Goal: Transaction & Acquisition: Book appointment/travel/reservation

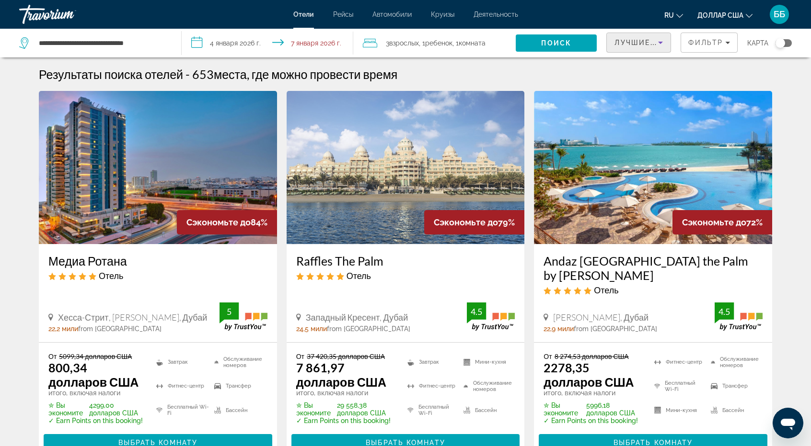
click at [663, 45] on icon "Сортировать по" at bounding box center [659, 42] width 11 height 11
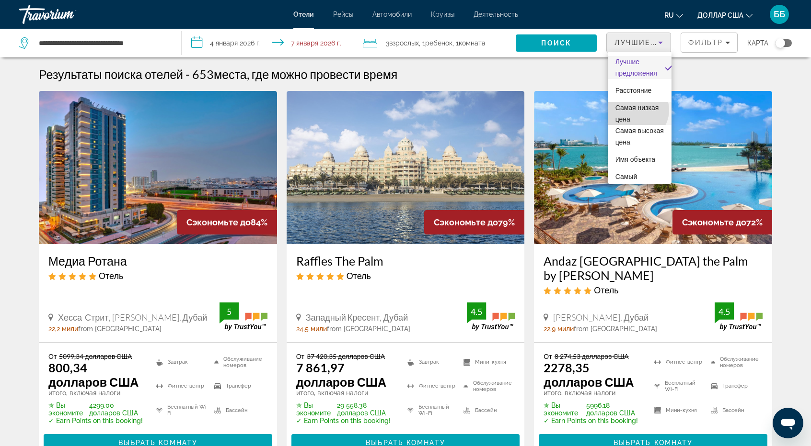
click at [636, 110] on span "Самая низкая цена" at bounding box center [639, 113] width 49 height 23
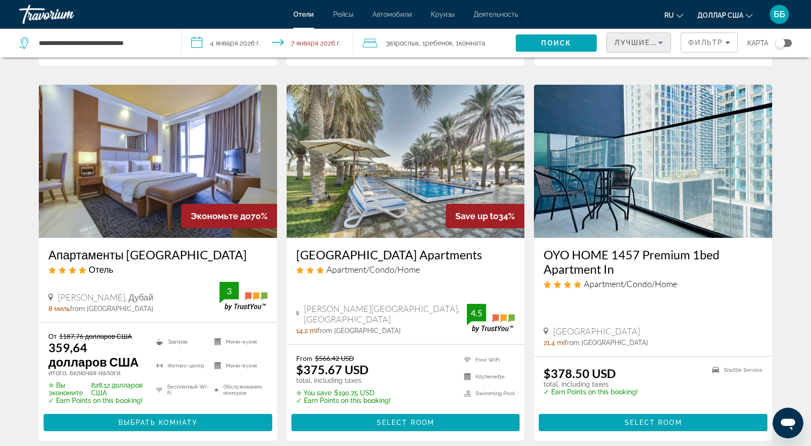
scroll to position [1198, 0]
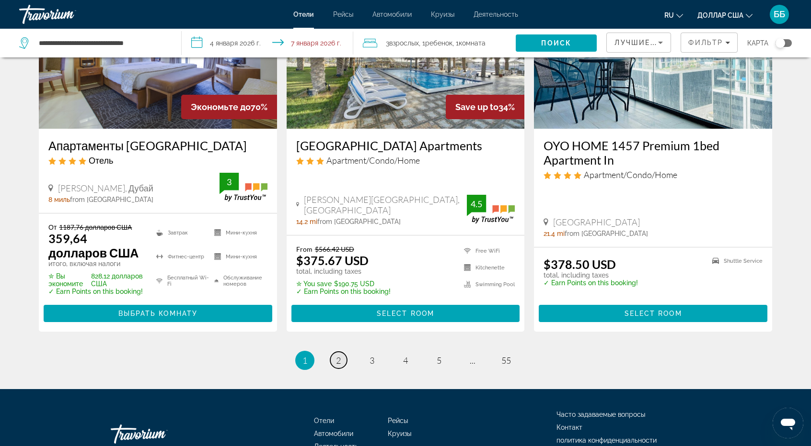
click at [336, 355] on font "2" at bounding box center [338, 360] width 5 height 11
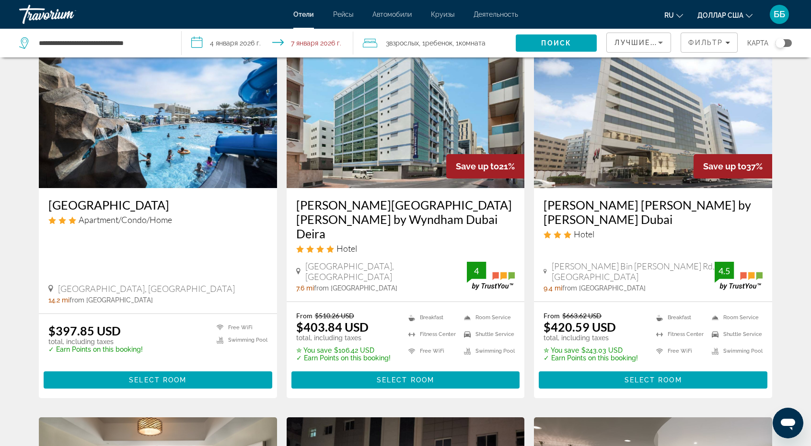
scroll to position [383, 0]
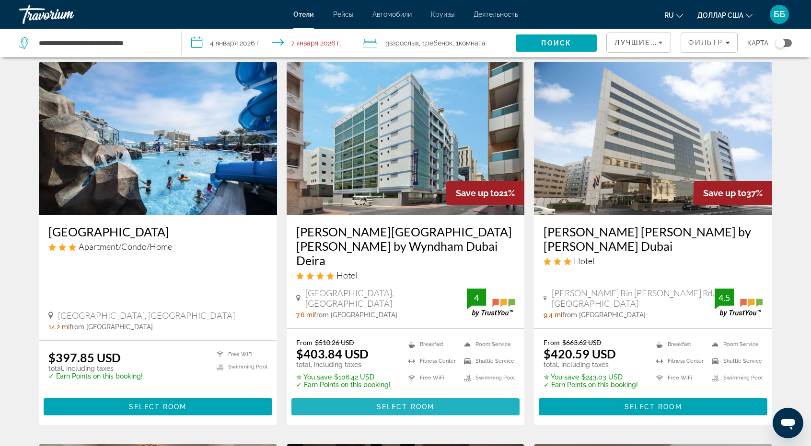
click at [408, 403] on span "Select Room" at bounding box center [405, 407] width 57 height 8
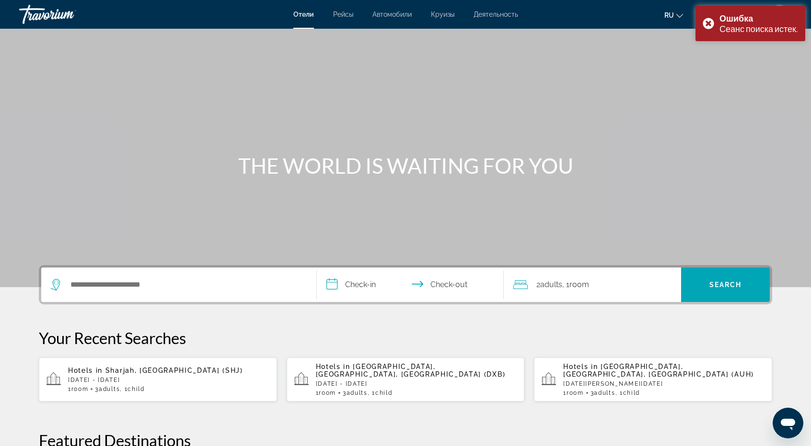
click at [99, 383] on p "[DATE] - [DATE]" at bounding box center [168, 380] width 201 height 7
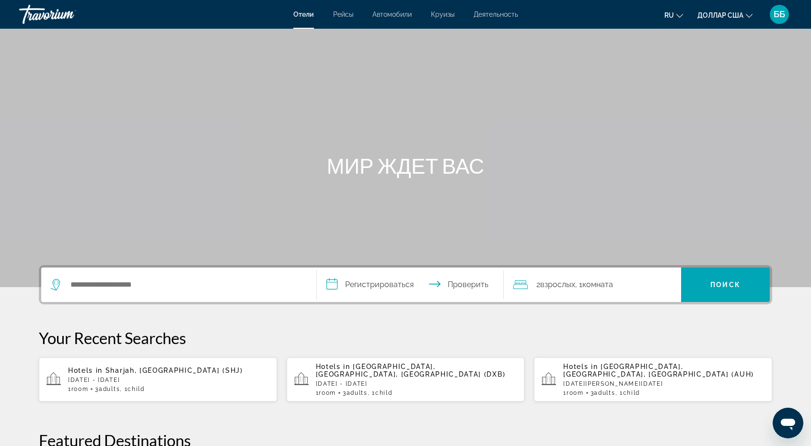
click at [96, 378] on p "[DATE] - [DATE]" at bounding box center [168, 380] width 201 height 7
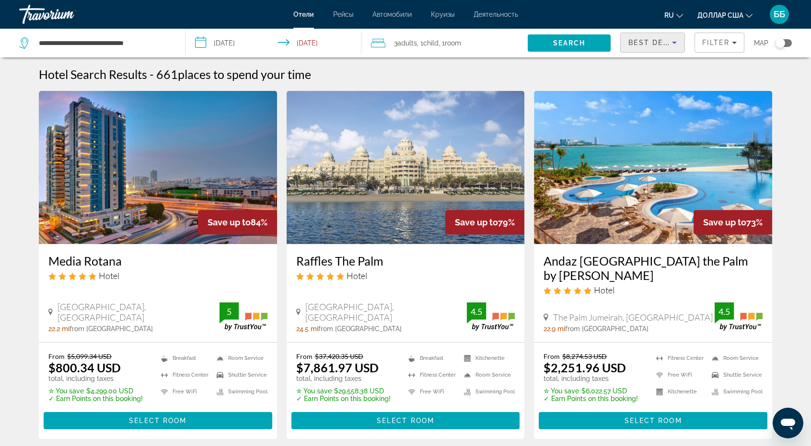
click at [653, 41] on span "Best Deals" at bounding box center [653, 43] width 50 height 8
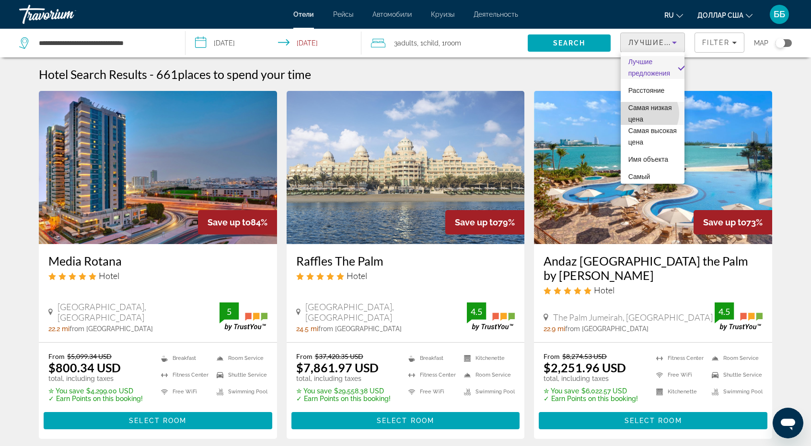
click at [645, 114] on span "Самая низкая цена" at bounding box center [652, 113] width 49 height 23
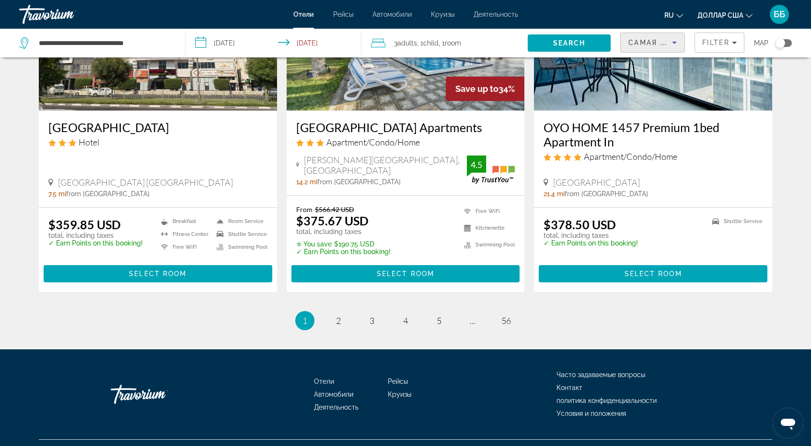
scroll to position [1224, 0]
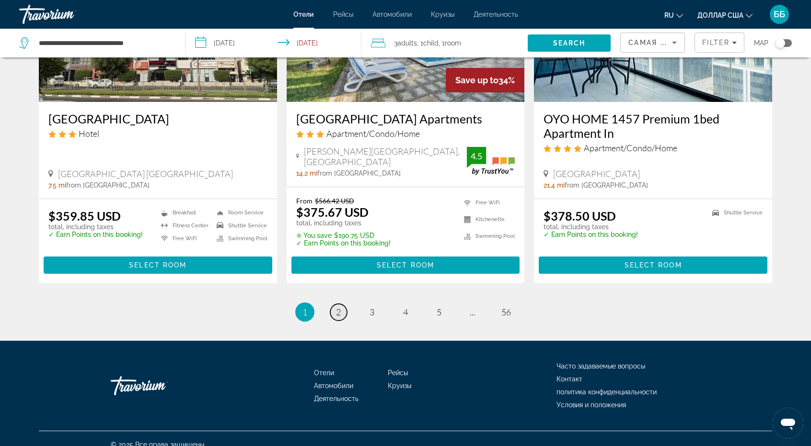
click at [334, 304] on link "page 2" at bounding box center [338, 312] width 17 height 17
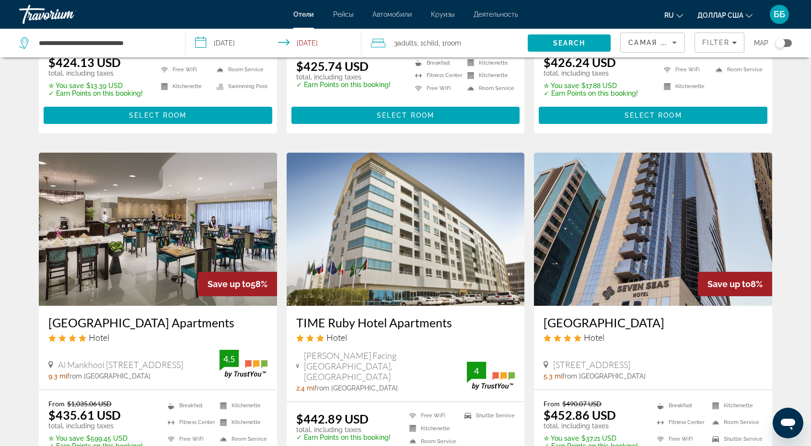
scroll to position [862, 0]
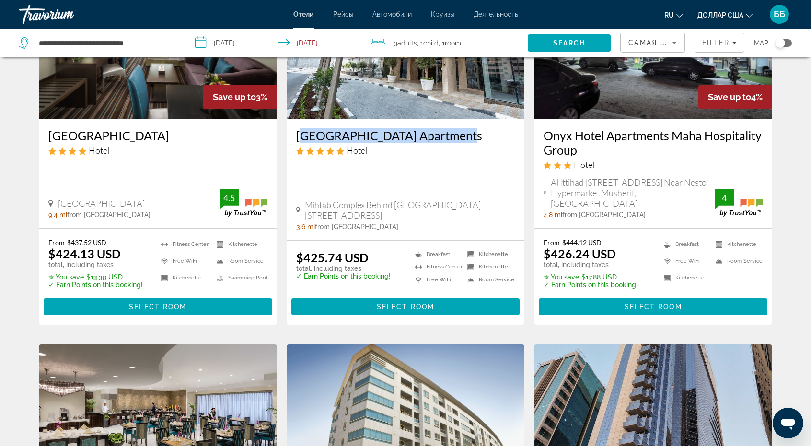
drag, startPoint x: 295, startPoint y: 118, endPoint x: 447, endPoint y: 126, distance: 152.6
click at [448, 124] on div "[GEOGRAPHIC_DATA] Apartments Hotel [GEOGRAPHIC_DATA] Behind [GEOGRAPHIC_DATA][S…" at bounding box center [405, 180] width 238 height 122
copy h3 "[GEOGRAPHIC_DATA]"
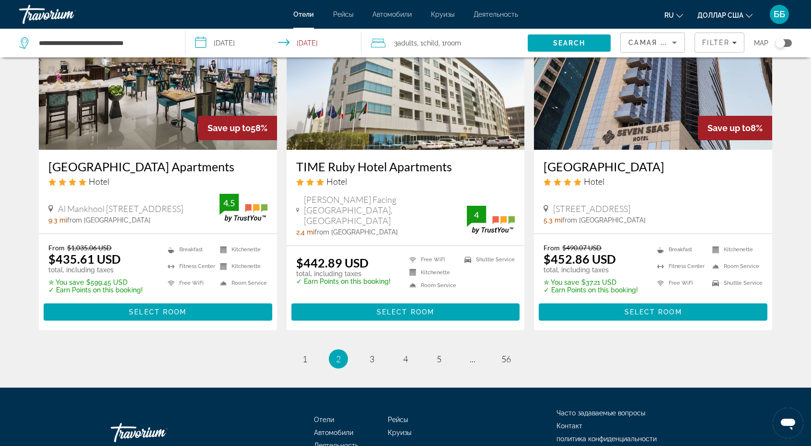
scroll to position [1242, 0]
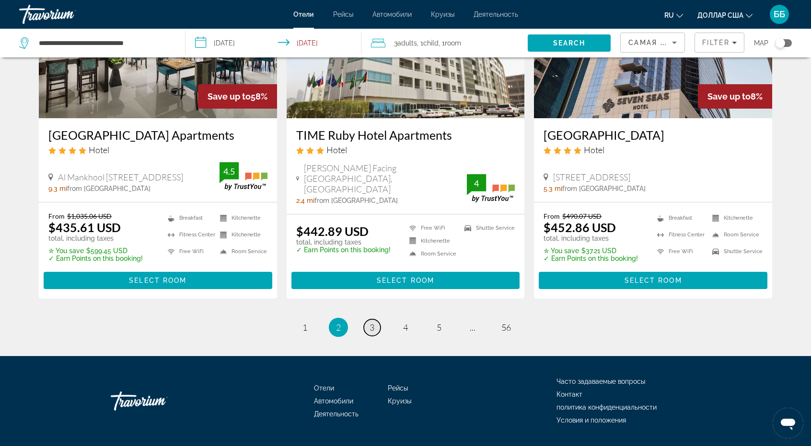
click at [371, 322] on span "3" at bounding box center [371, 327] width 5 height 11
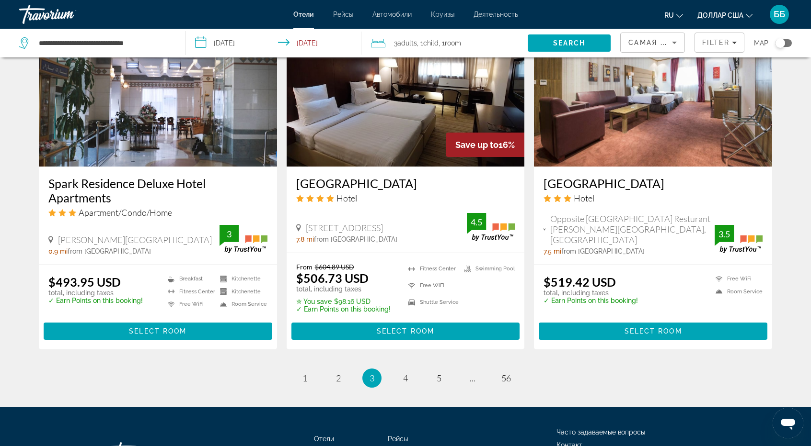
scroll to position [1204, 0]
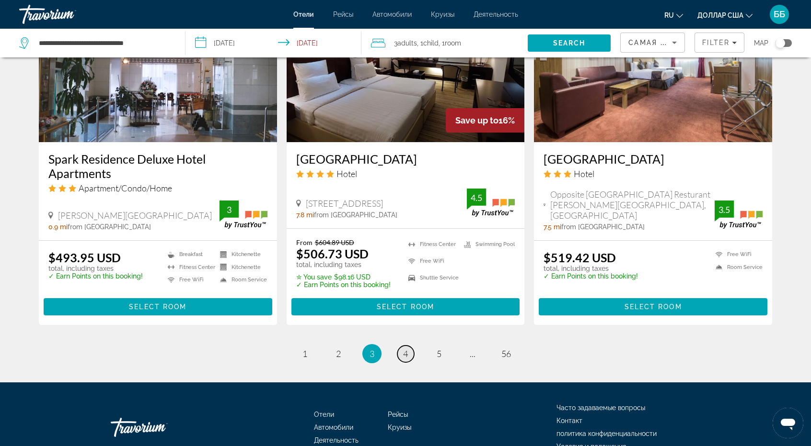
click at [403, 349] on span "4" at bounding box center [405, 354] width 5 height 11
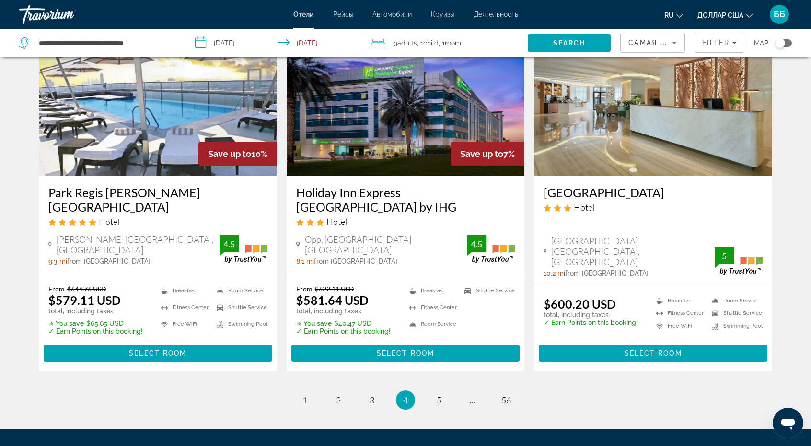
scroll to position [1150, 0]
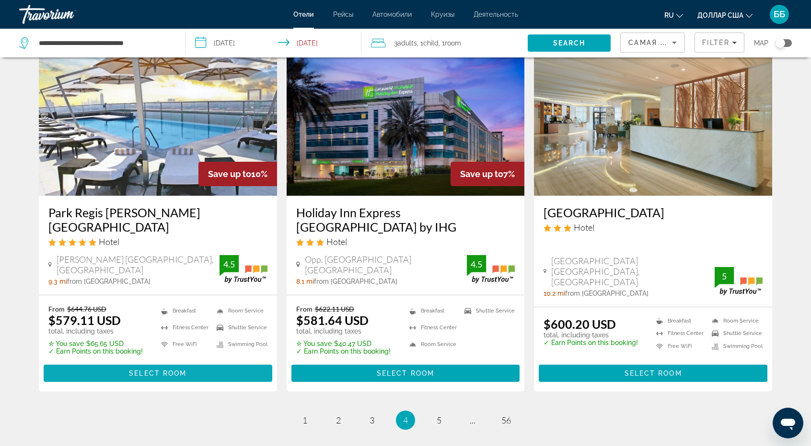
click at [163, 370] on span "Select Room" at bounding box center [157, 374] width 57 height 8
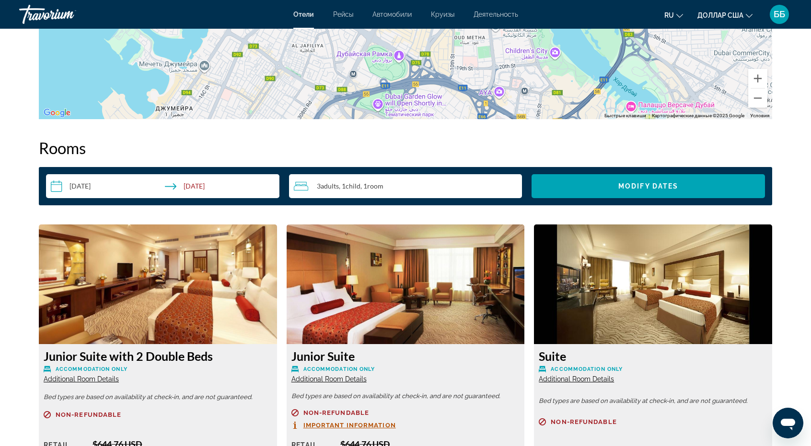
scroll to position [1102, 0]
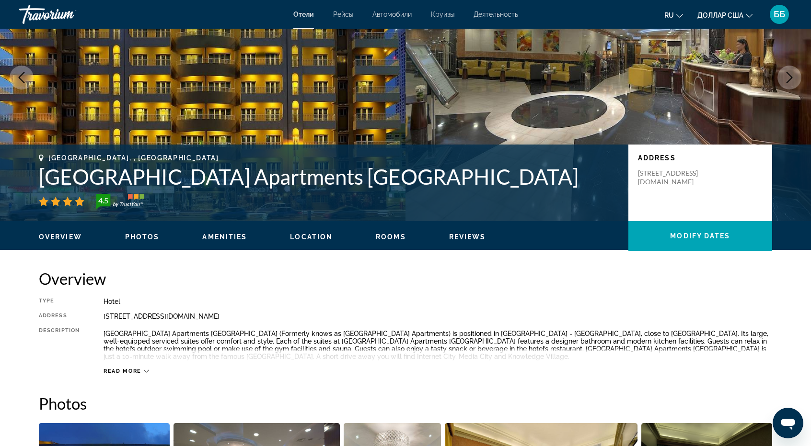
scroll to position [48, 0]
